Goal: Find specific page/section: Find specific page/section

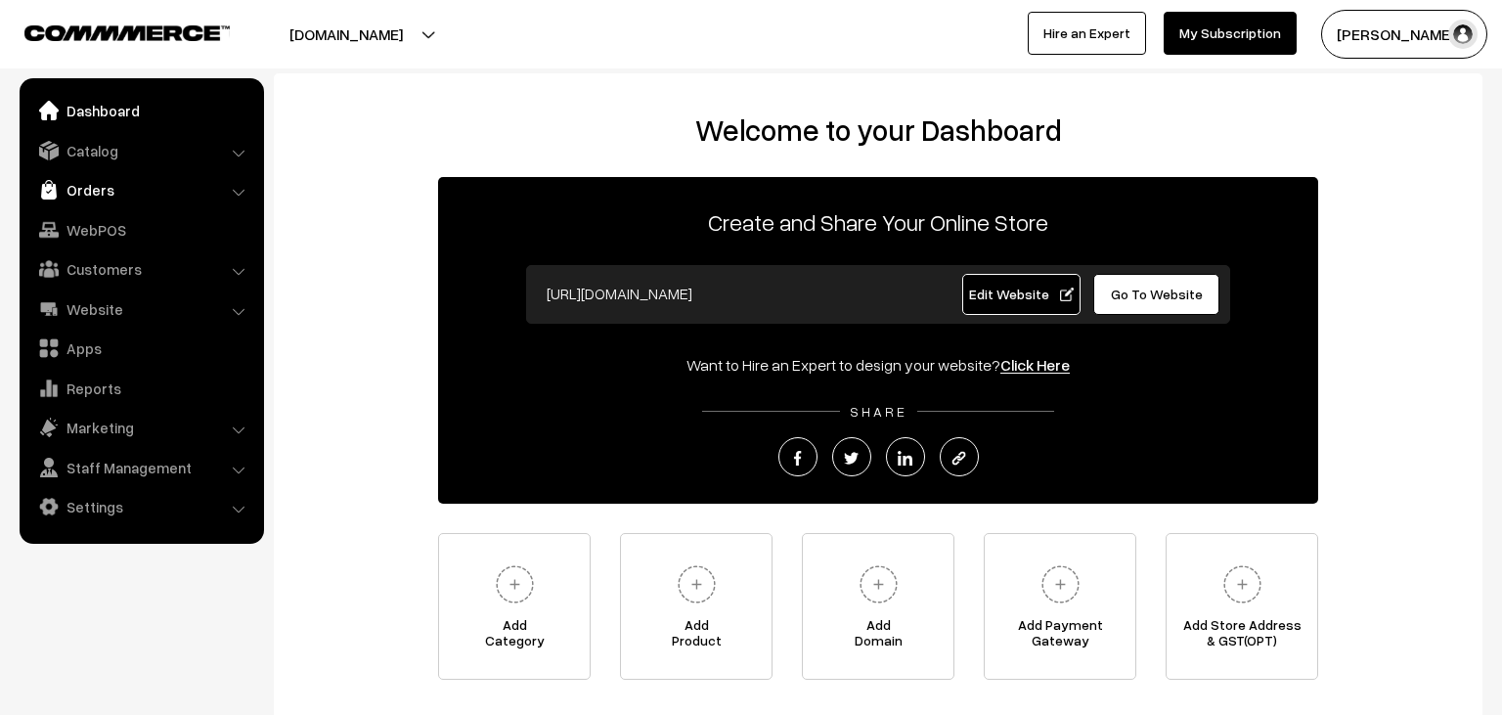
click at [104, 190] on link "Orders" at bounding box center [140, 189] width 233 height 35
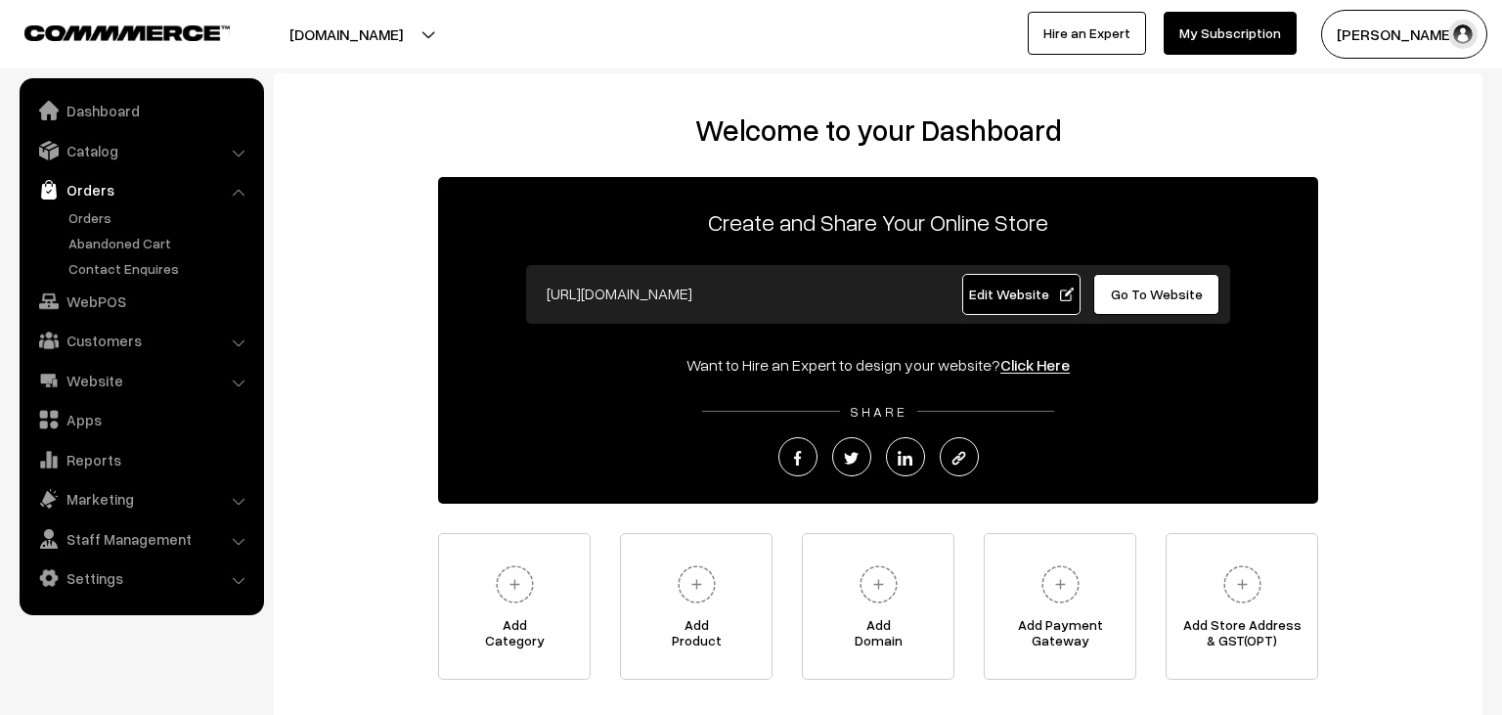
click at [100, 231] on ul "Orders" at bounding box center [141, 242] width 235 height 71
click at [90, 222] on link "Orders" at bounding box center [161, 217] width 194 height 21
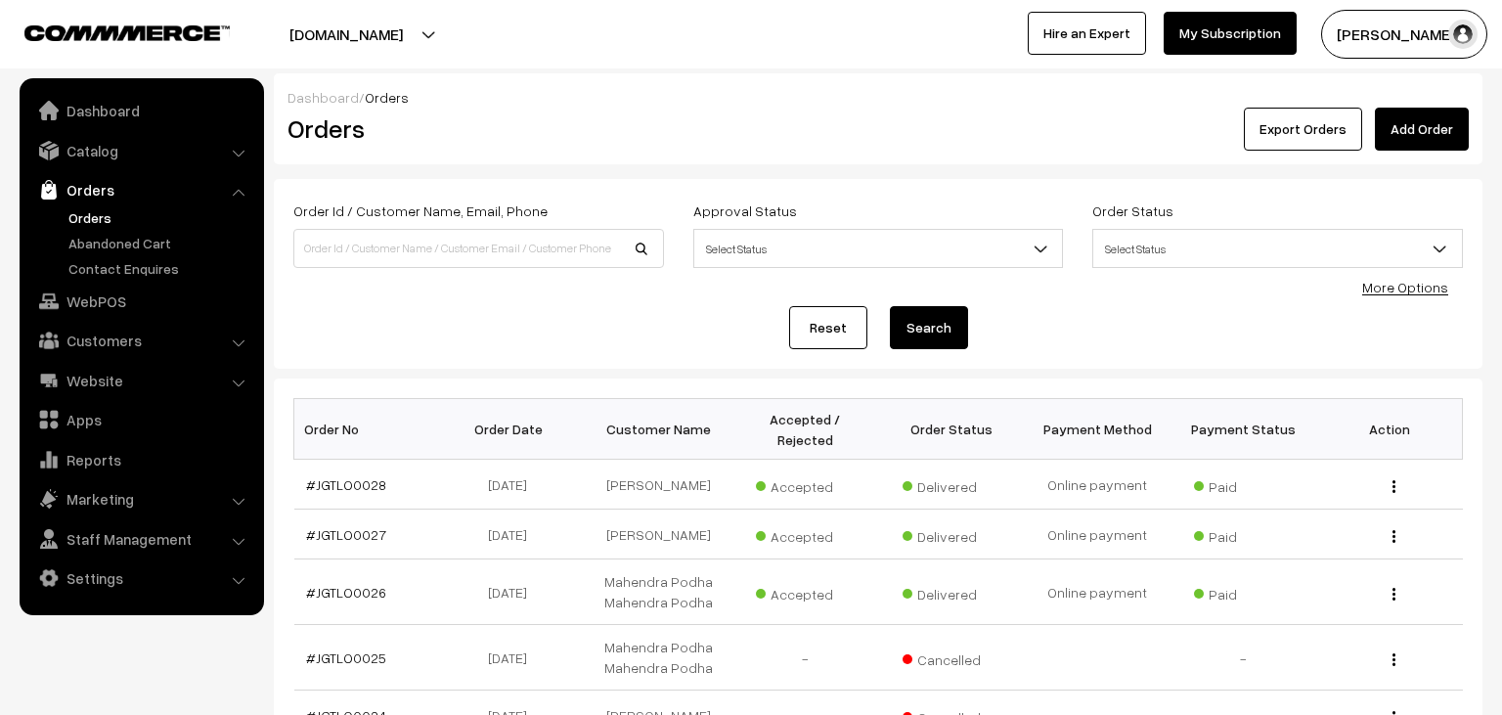
click at [108, 252] on link "Abandoned Cart" at bounding box center [161, 243] width 194 height 21
